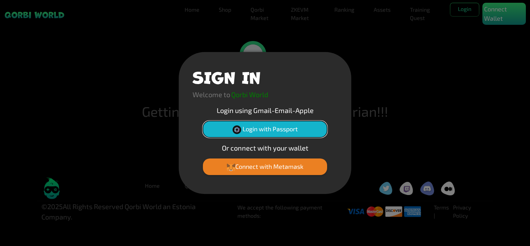
click at [250, 129] on button "Login with Passport" at bounding box center [265, 129] width 124 height 17
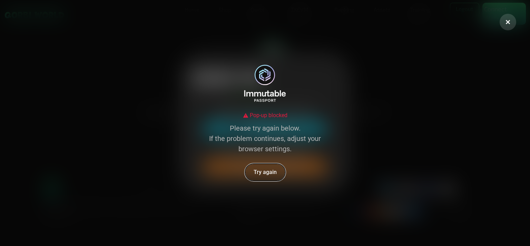
click at [272, 171] on button "Try again" at bounding box center [265, 173] width 41 height 18
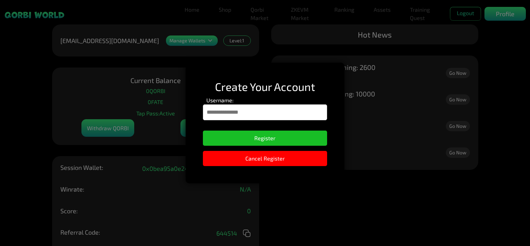
click at [257, 113] on input "Username:" at bounding box center [265, 113] width 125 height 16
type input "*********"
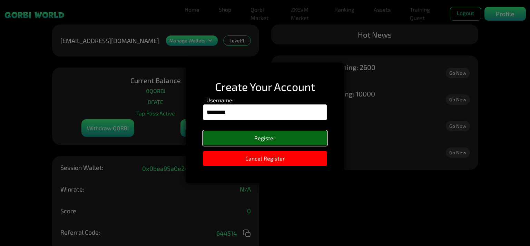
click at [264, 140] on button "Register" at bounding box center [265, 138] width 125 height 15
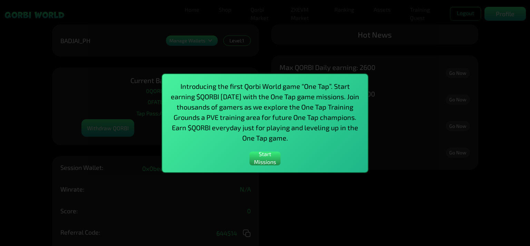
click at [271, 166] on div "Introducing the first Qorbi World game “One Tap”. Start earning $QORBI today wi…" at bounding box center [265, 124] width 207 height 100
click at [272, 157] on button "Start Missions" at bounding box center [265, 159] width 31 height 14
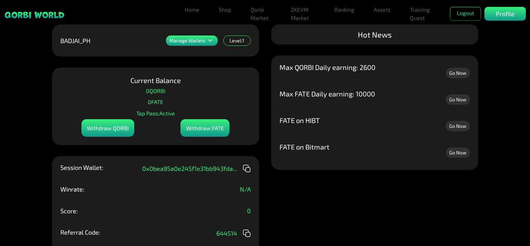
click at [458, 73] on link "Go Now" at bounding box center [458, 73] width 24 height 10
click at [462, 102] on link "Go Now" at bounding box center [458, 100] width 24 height 10
click at [519, 12] on div "Profile" at bounding box center [505, 14] width 41 height 14
click at [508, 18] on p "Profile" at bounding box center [505, 13] width 19 height 9
click at [197, 12] on link "Home" at bounding box center [192, 10] width 20 height 14
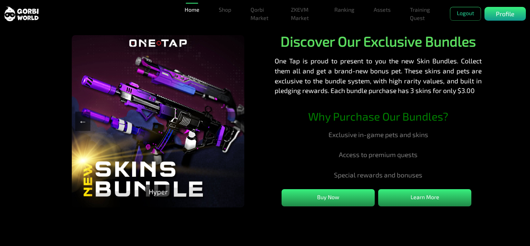
scroll to position [242, 0]
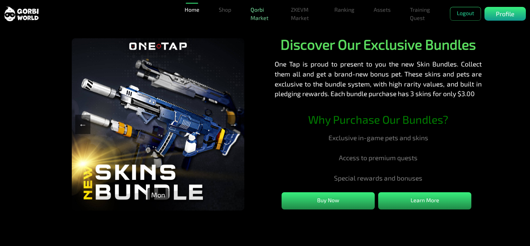
click at [254, 11] on link "Qorbi Market" at bounding box center [261, 14] width 27 height 22
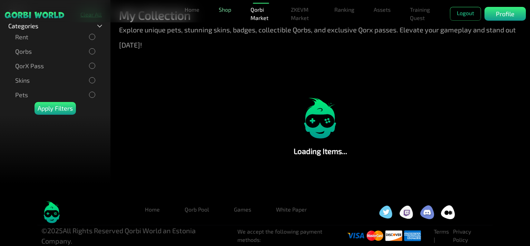
click at [217, 10] on link "Shop" at bounding box center [225, 10] width 18 height 14
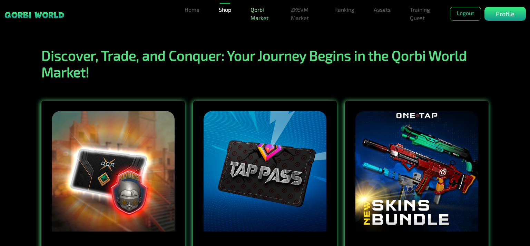
click at [265, 16] on link "Qorbi Market" at bounding box center [261, 14] width 27 height 22
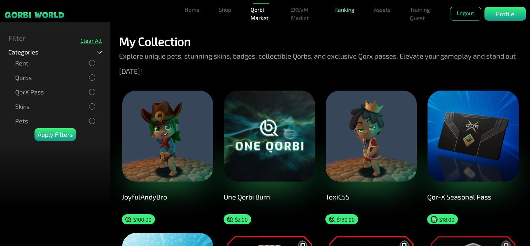
click at [339, 11] on link "Ranking" at bounding box center [345, 10] width 26 height 14
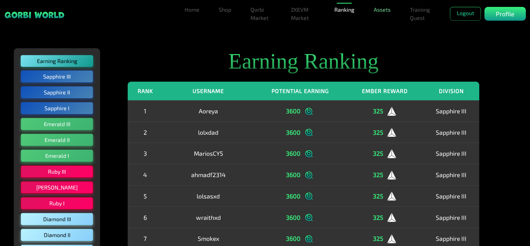
click at [387, 10] on link "Assets" at bounding box center [382, 10] width 22 height 14
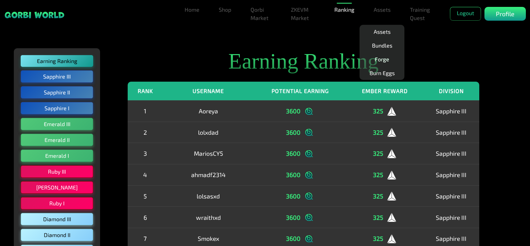
click at [382, 61] on link "Forge" at bounding box center [382, 59] width 20 height 14
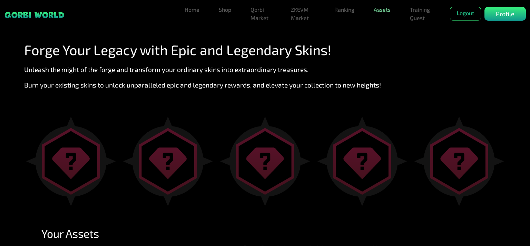
click at [388, 13] on link "Assets" at bounding box center [382, 10] width 22 height 14
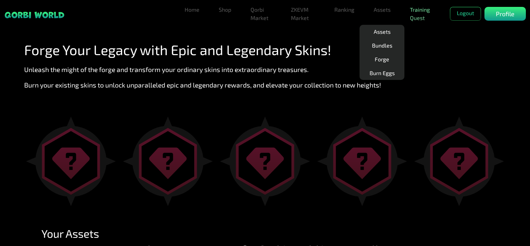
click at [412, 15] on link "Training Quest" at bounding box center [421, 14] width 29 height 22
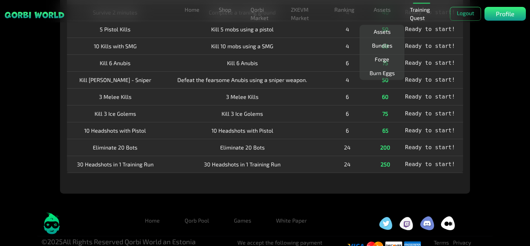
scroll to position [88, 0]
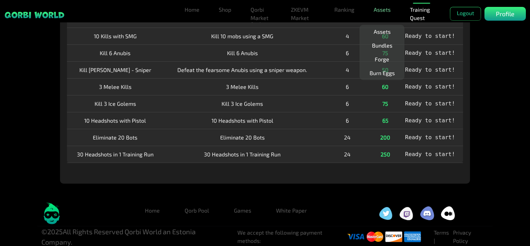
click at [382, 12] on link "Assets" at bounding box center [382, 10] width 22 height 14
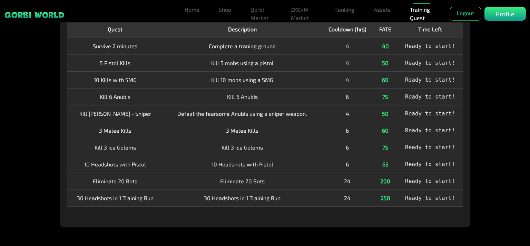
scroll to position [0, 0]
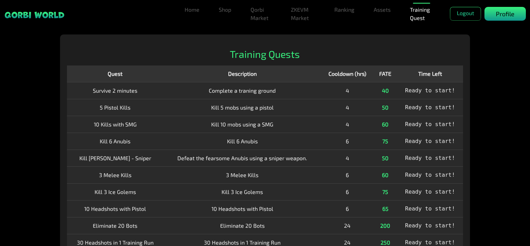
click at [508, 9] on p "Profile" at bounding box center [505, 13] width 19 height 9
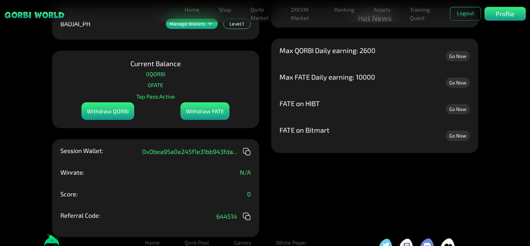
scroll to position [55, 0]
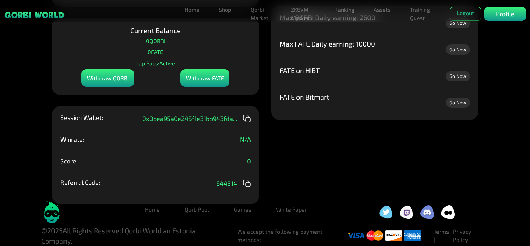
click at [245, 180] on icon at bounding box center [247, 183] width 8 height 8
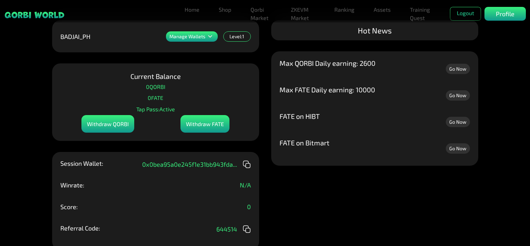
scroll to position [0, 0]
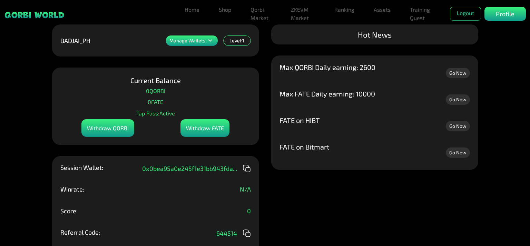
click at [453, 127] on link "Go Now" at bounding box center [458, 126] width 24 height 10
click at [454, 152] on link "Go Now" at bounding box center [458, 153] width 24 height 10
click at [464, 17] on button "Logout" at bounding box center [465, 14] width 31 height 14
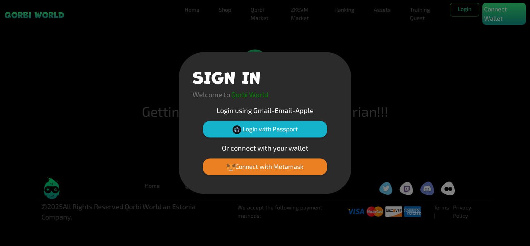
click at [468, 96] on div "SIGN IN Welcome to Qorbi World Login using Gmail-Email-Apple Login with Passpor…" at bounding box center [265, 123] width 530 height 246
